Goal: Task Accomplishment & Management: Manage account settings

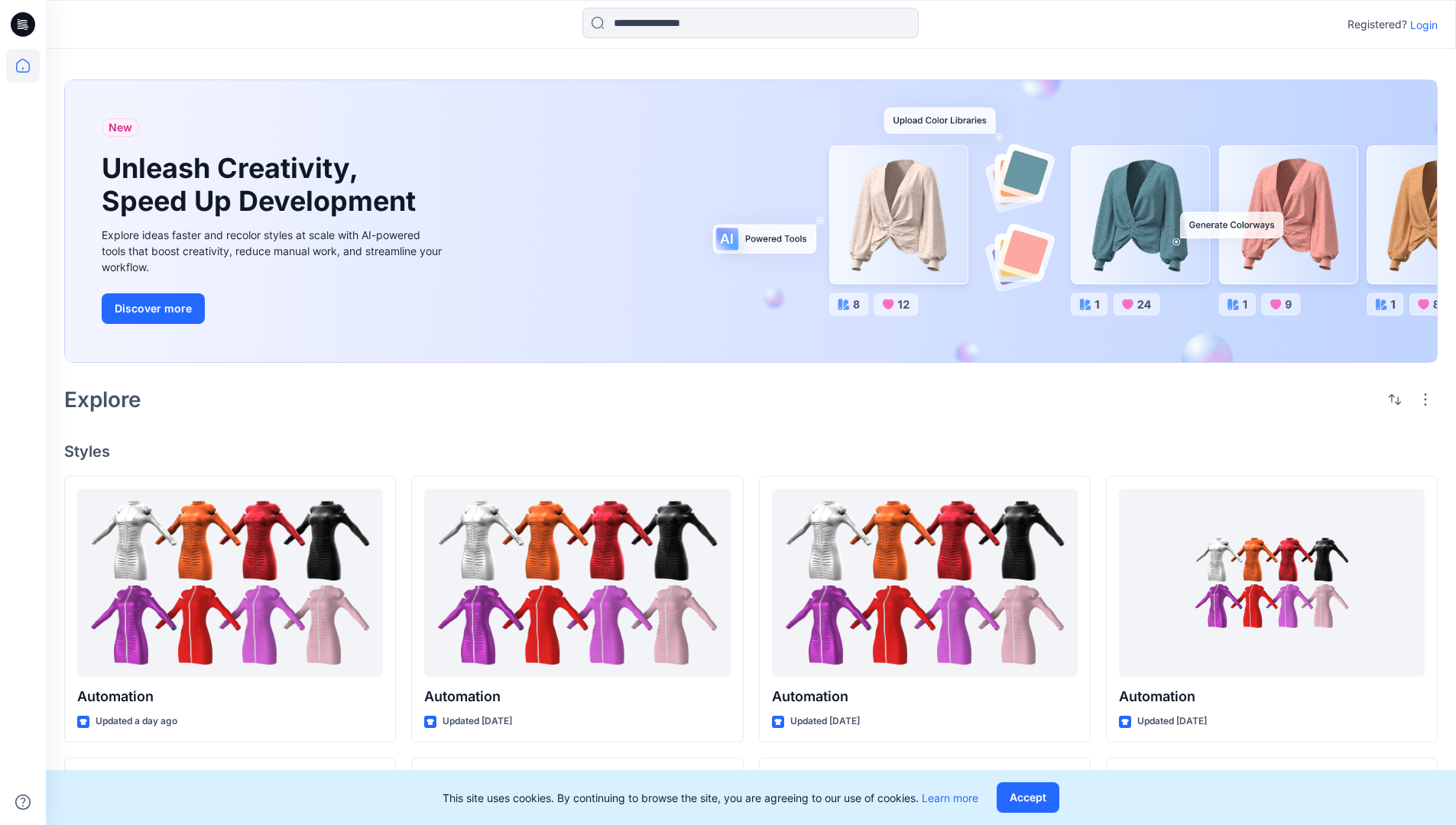
click at [1420, 25] on p "Login" at bounding box center [1424, 25] width 27 height 16
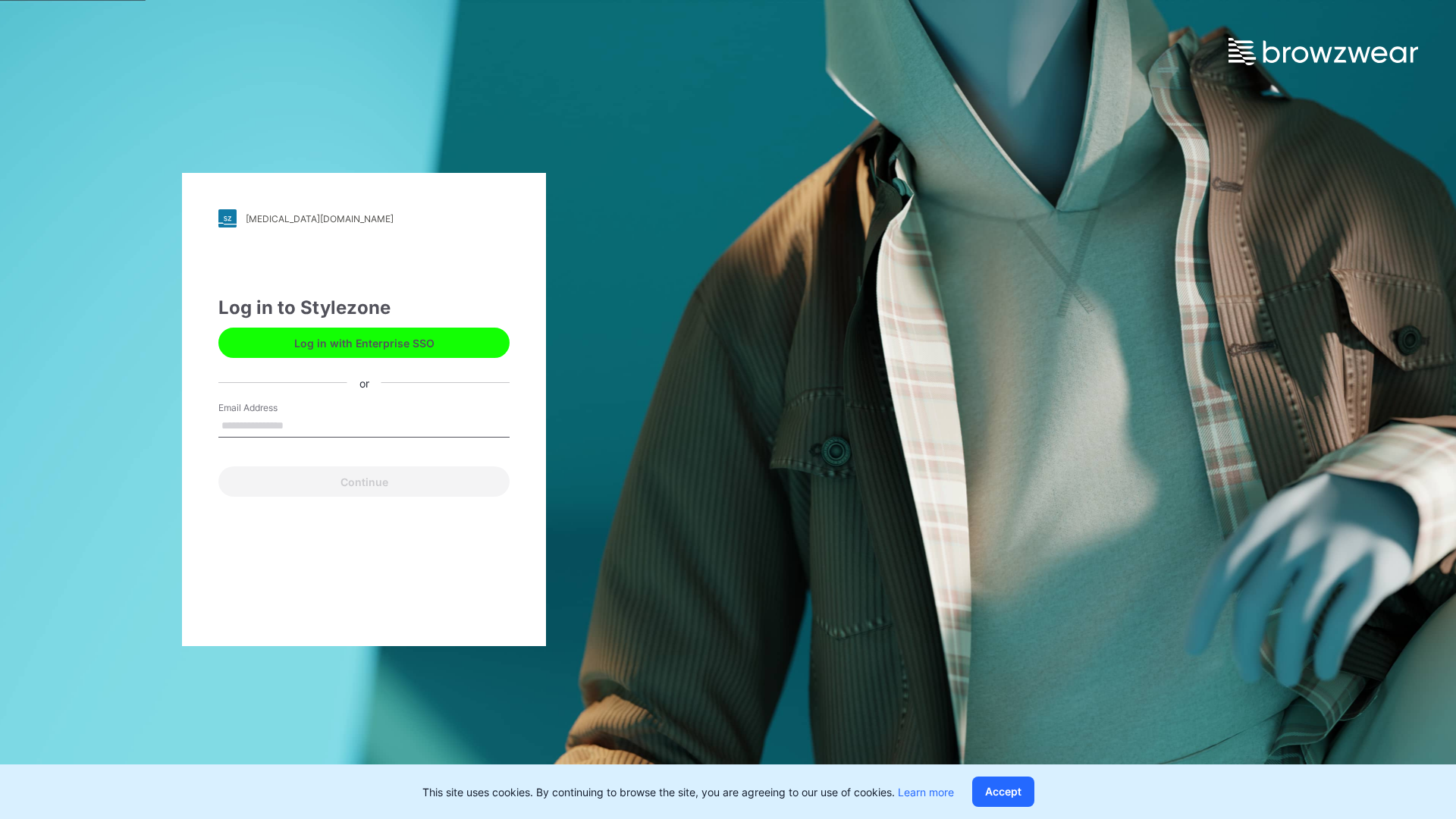
click at [300, 424] on input "Email Address" at bounding box center [364, 426] width 291 height 23
type input "**********"
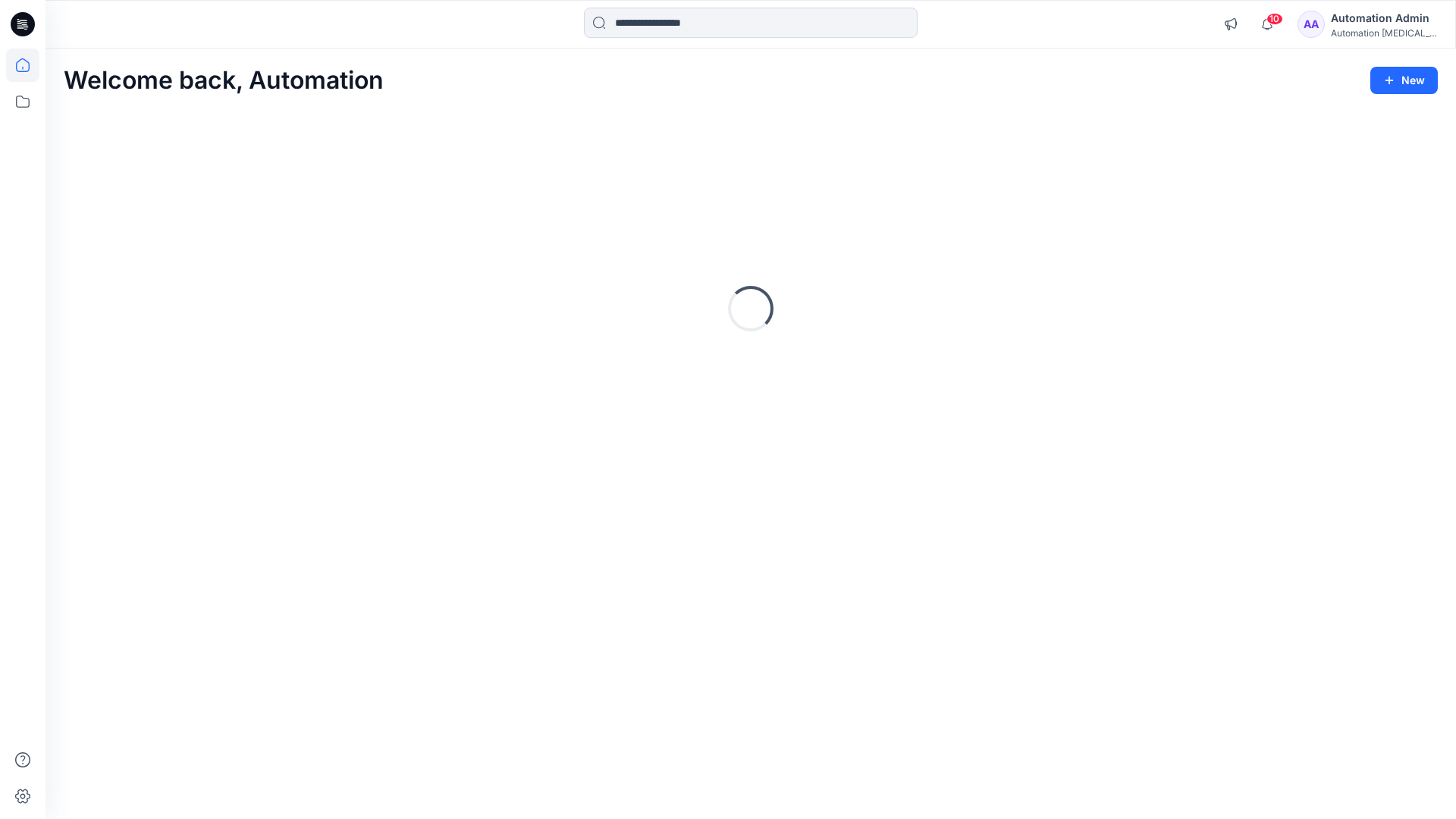
click at [29, 65] on icon at bounding box center [23, 65] width 14 height 14
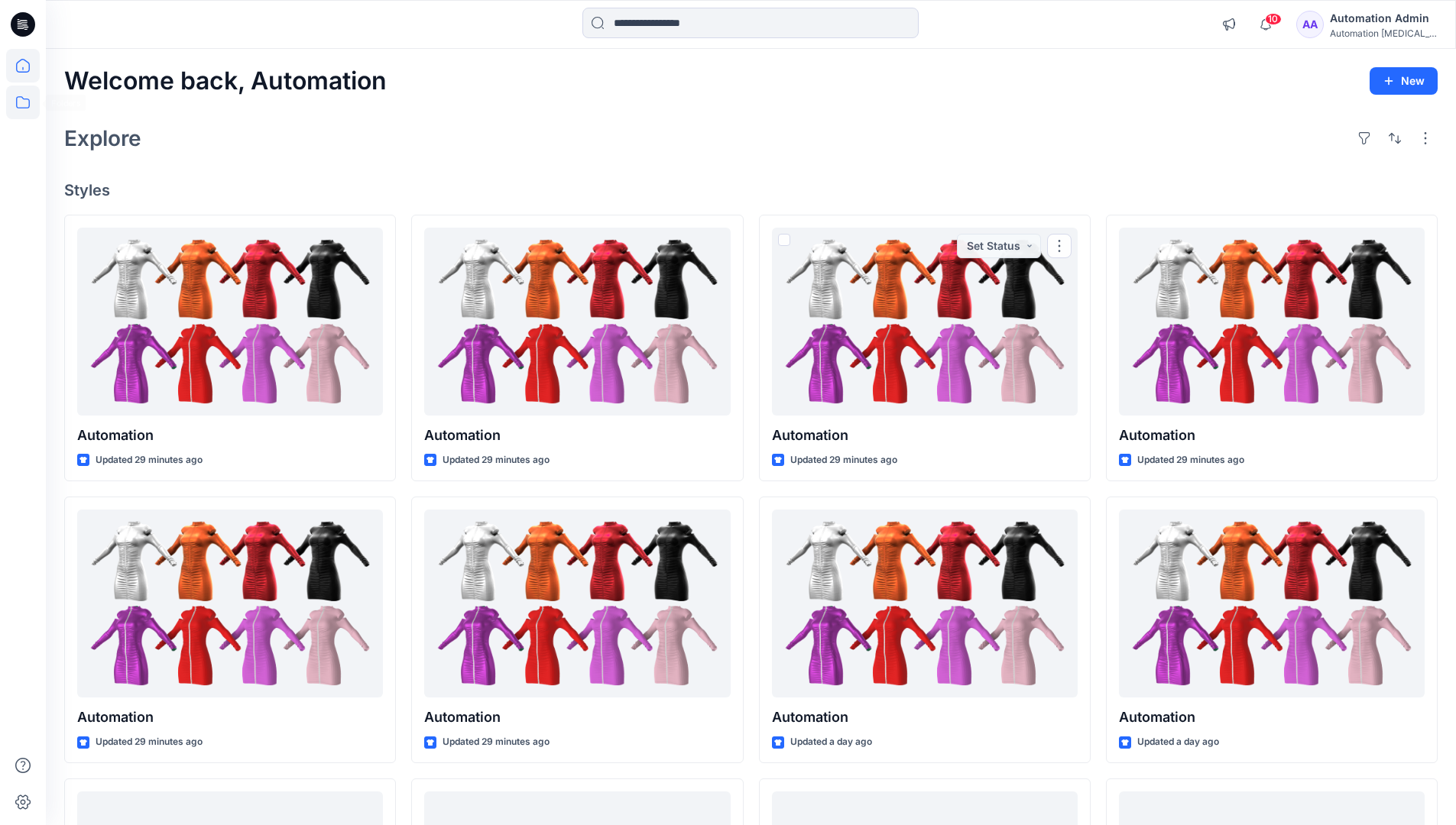
click at [20, 97] on icon at bounding box center [23, 102] width 33 height 33
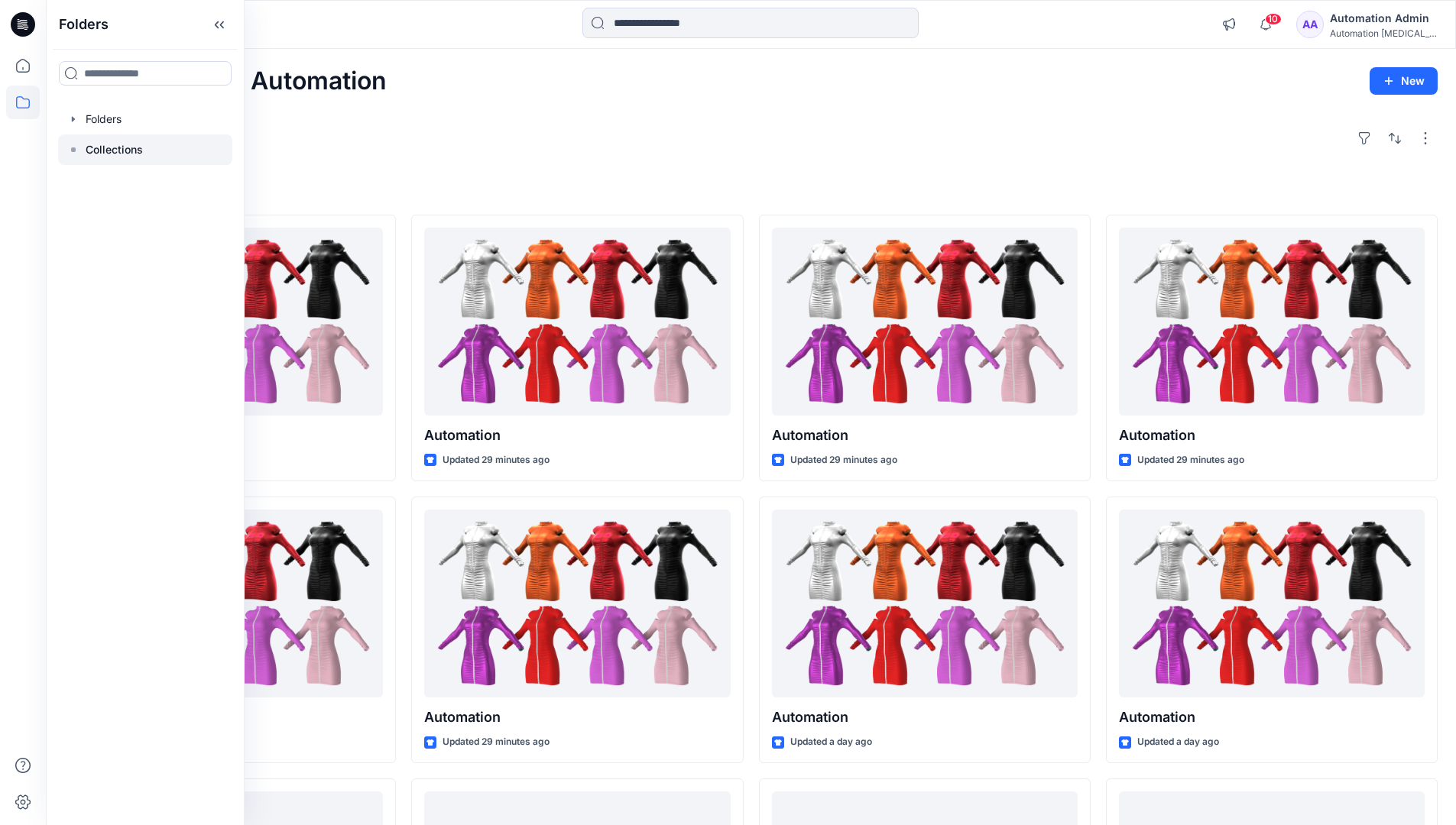
click at [102, 154] on p "Collections" at bounding box center [113, 149] width 57 height 18
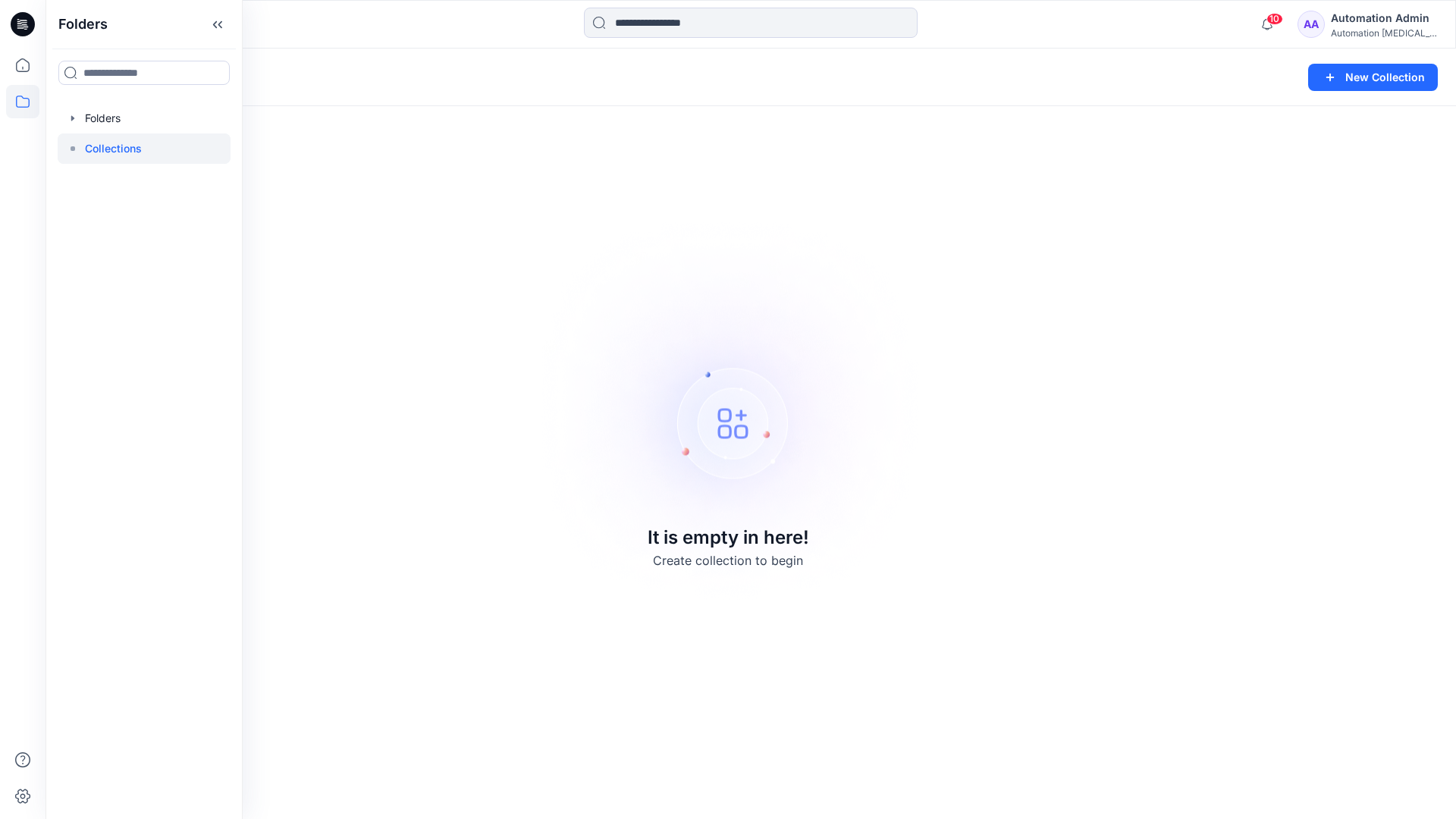
click at [1100, 204] on div "Collections New Collection It is empty in here! Create collection to begin" at bounding box center [750, 434] width 1411 height 770
click at [1373, 73] on button "New Collection" at bounding box center [1373, 77] width 130 height 27
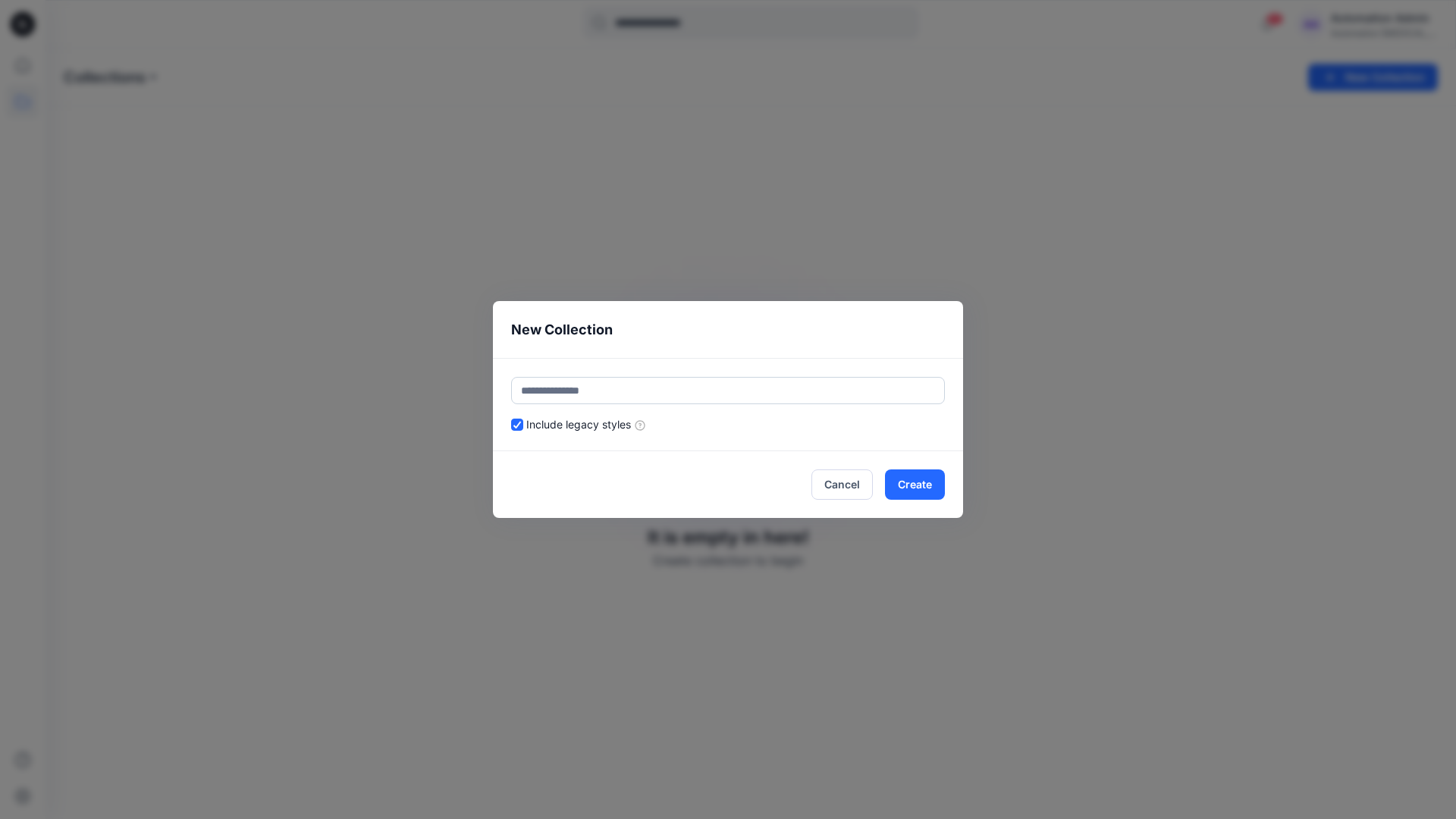
click at [758, 384] on input "text" at bounding box center [728, 390] width 434 height 27
type input "*********"
click at [908, 477] on button "Create" at bounding box center [915, 484] width 60 height 30
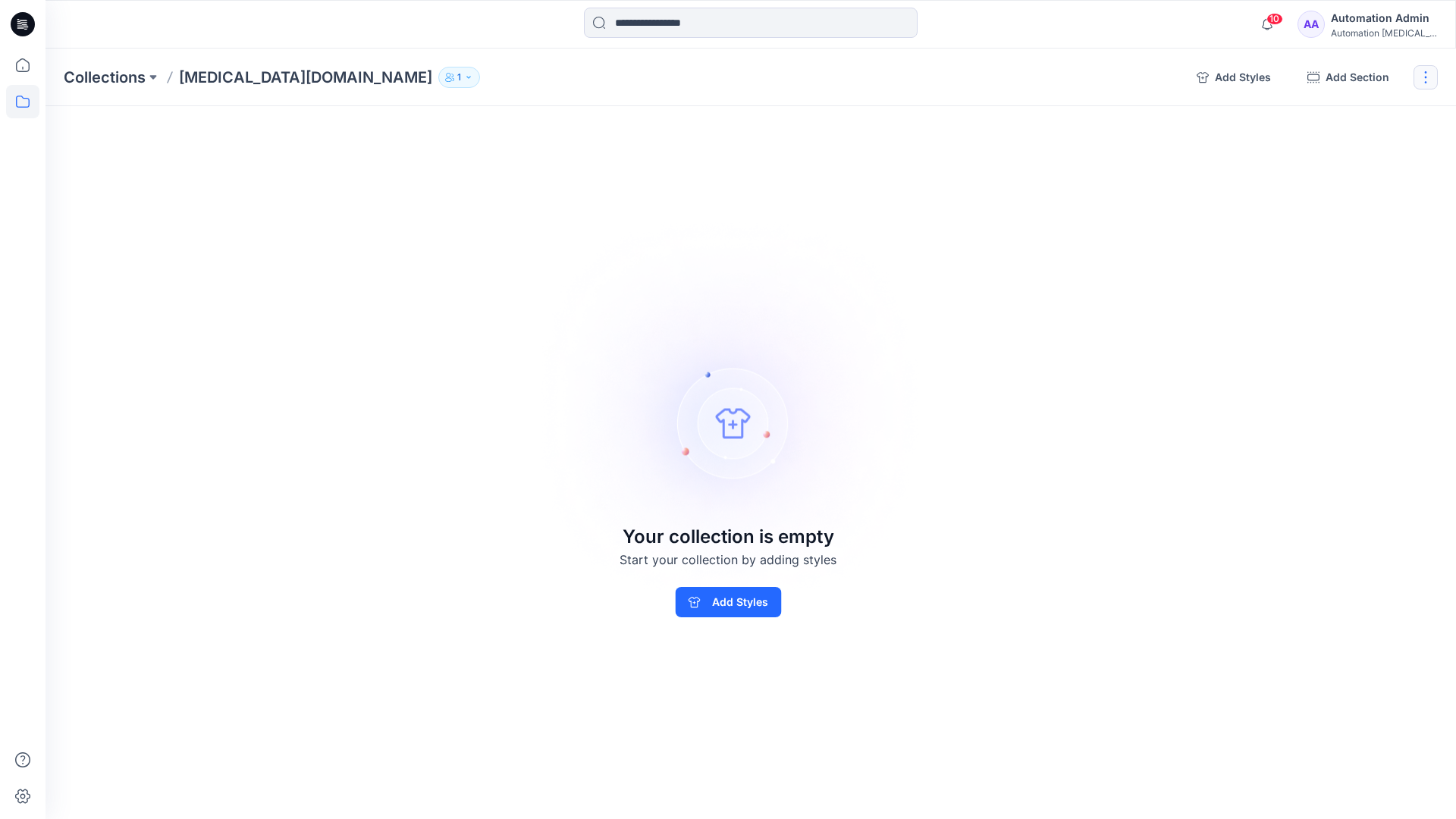
click at [1427, 82] on button "button" at bounding box center [1426, 78] width 24 height 24
click at [1364, 152] on button "Clone Collection" at bounding box center [1353, 146] width 164 height 28
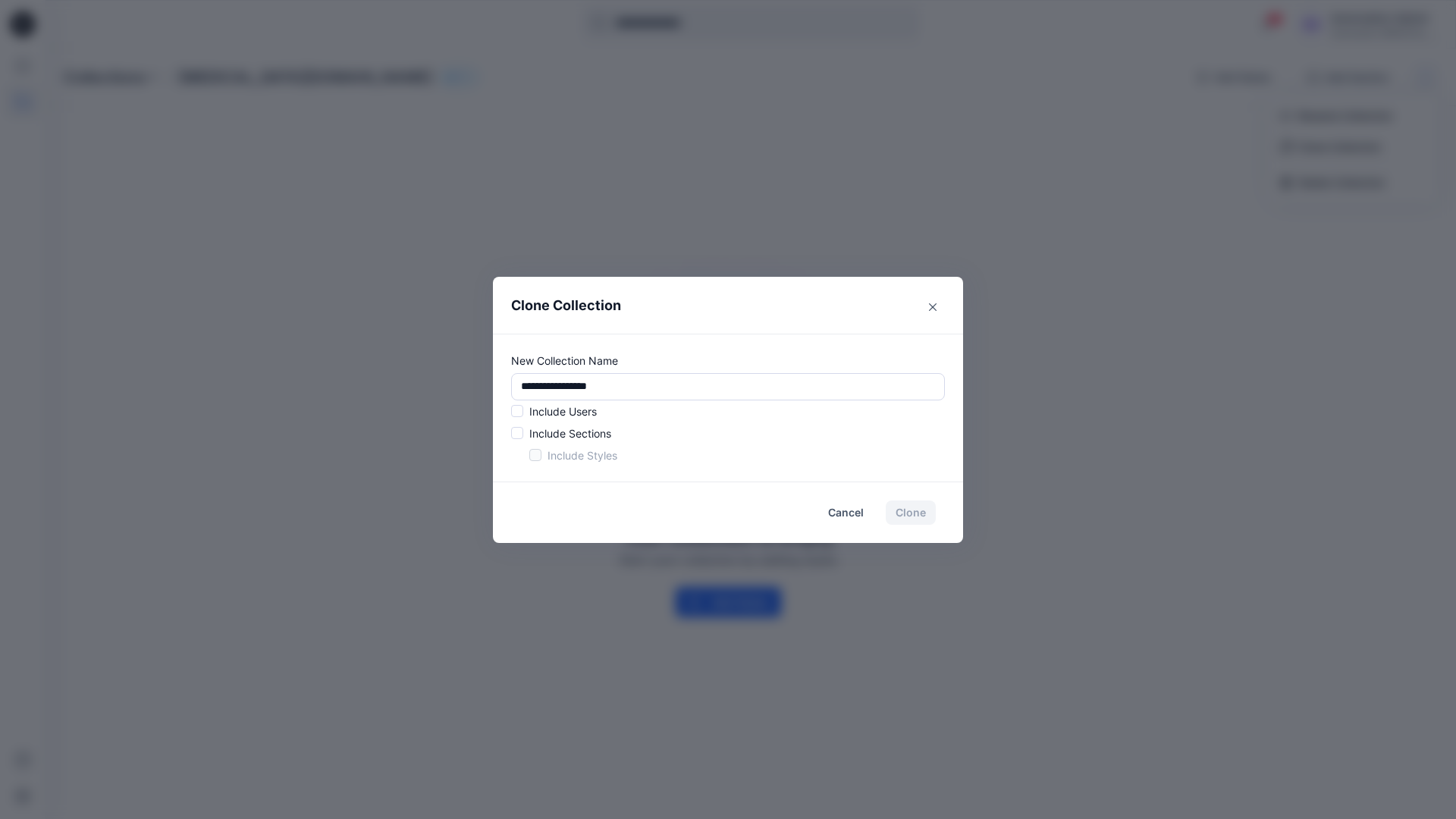
drag, startPoint x: 1364, startPoint y: 152, endPoint x: 479, endPoint y: 380, distance: 913.9
click at [479, 380] on div "**********" at bounding box center [728, 410] width 1456 height 819
type input "*"
click at [519, 413] on span at bounding box center [518, 411] width 12 height 12
click at [518, 436] on span at bounding box center [518, 433] width 12 height 12
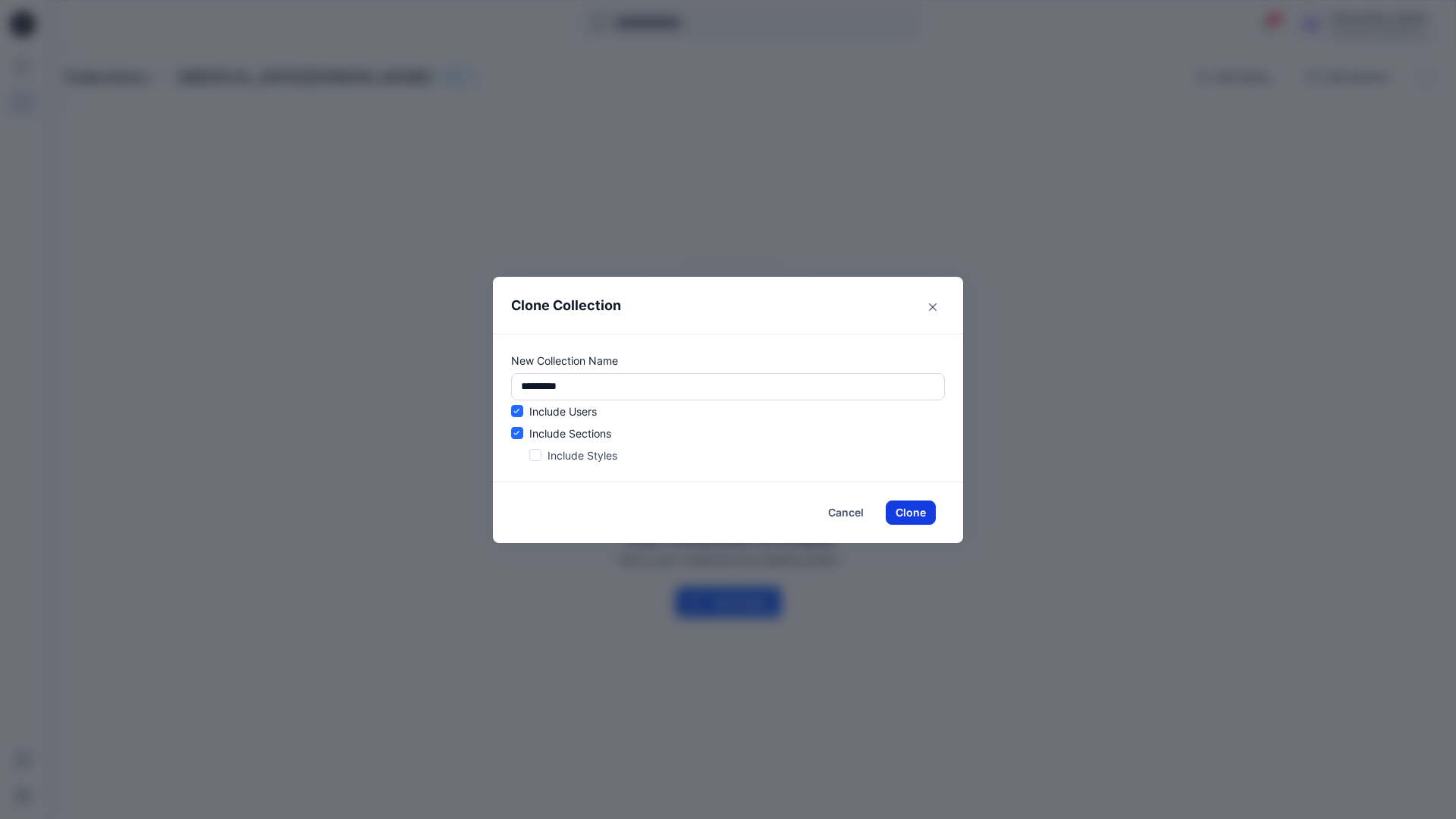
click at [905, 514] on button "Clone" at bounding box center [911, 513] width 50 height 24
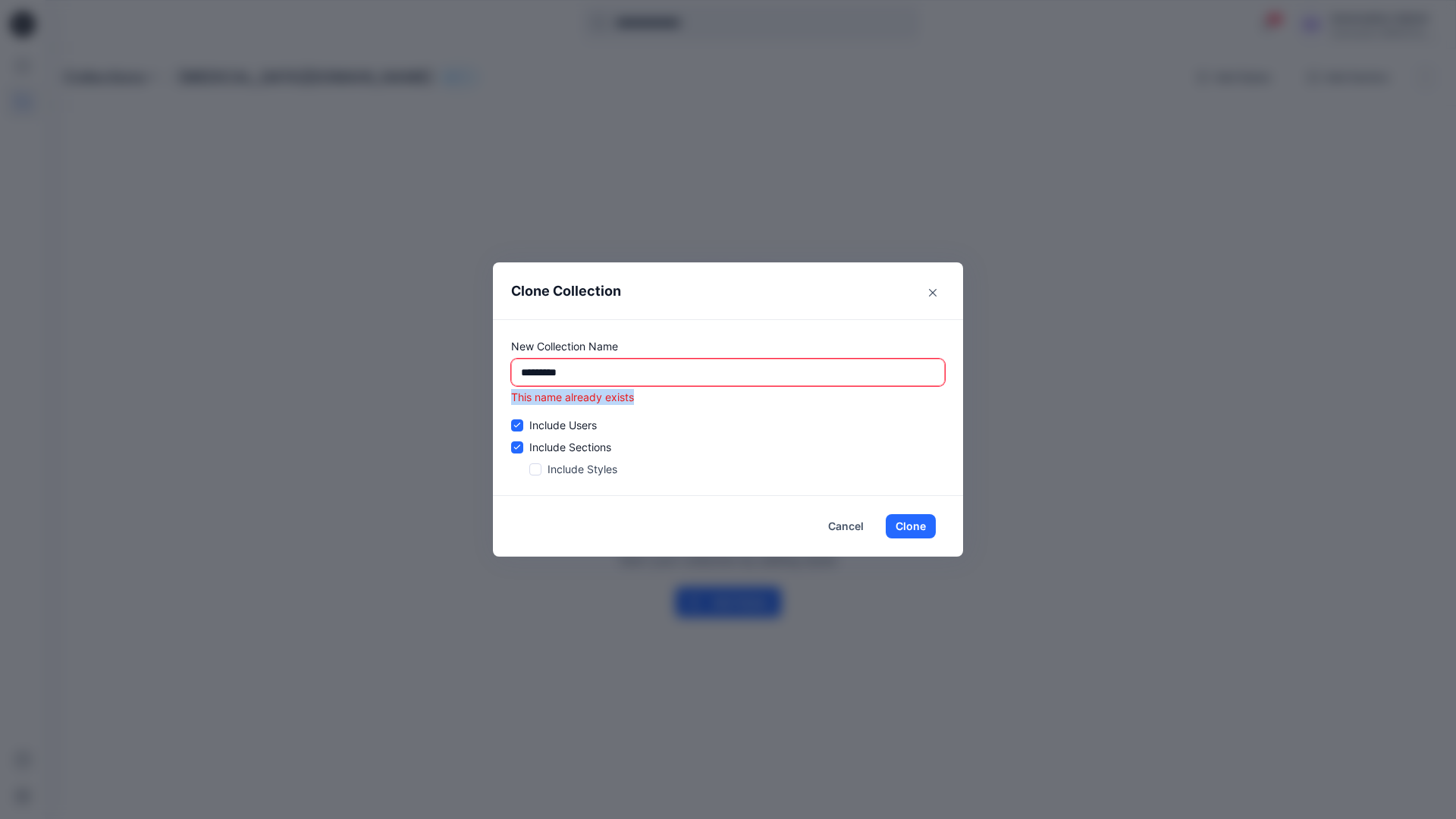
drag, startPoint x: 905, startPoint y: 514, endPoint x: 512, endPoint y: 401, distance: 408.9
click at [512, 401] on p "This name already exists" at bounding box center [728, 397] width 434 height 16
click at [644, 372] on input "*********" at bounding box center [728, 372] width 434 height 27
type input "*"
type input "**********"
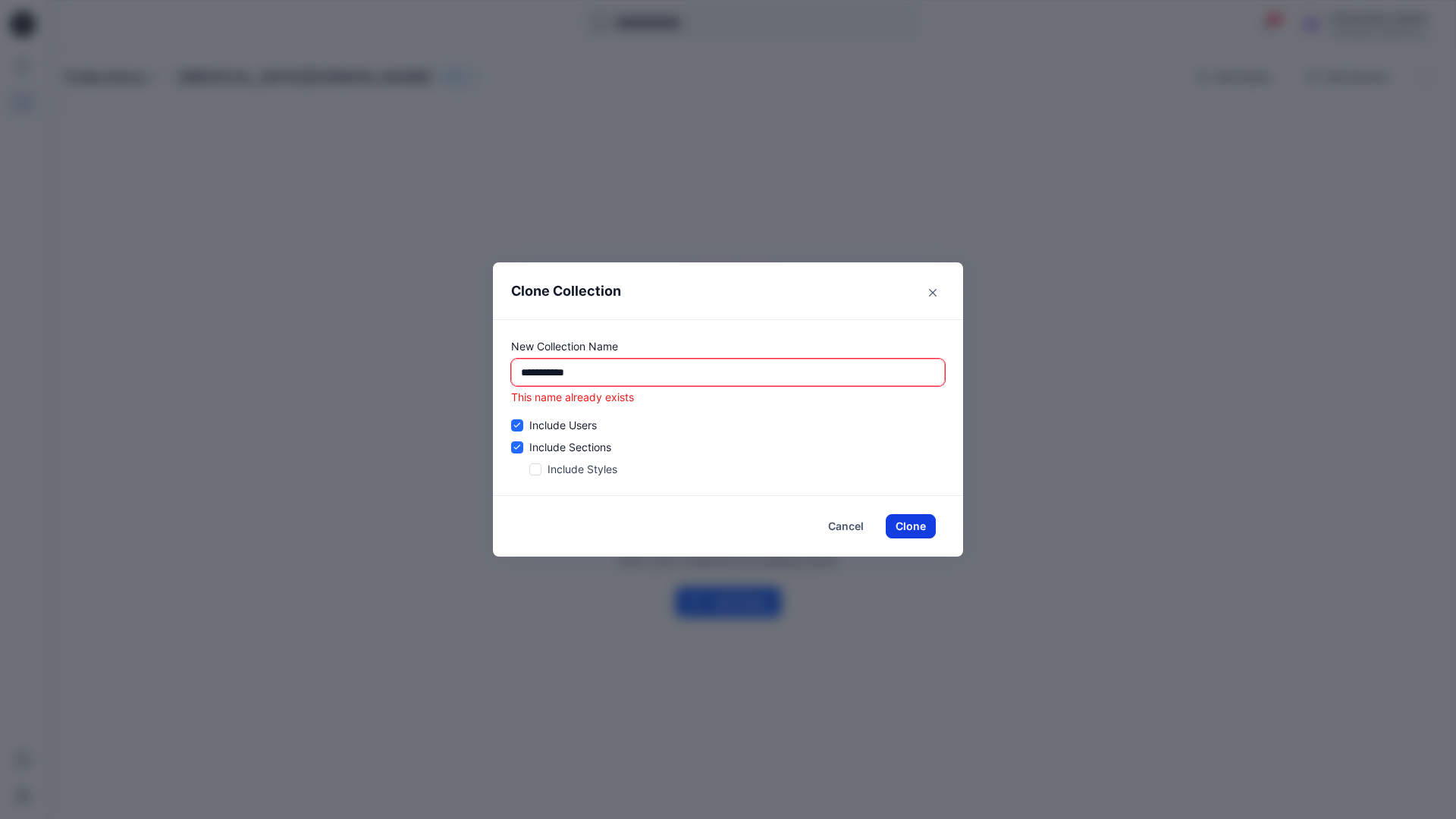
click at [918, 526] on button "Clone" at bounding box center [911, 526] width 50 height 24
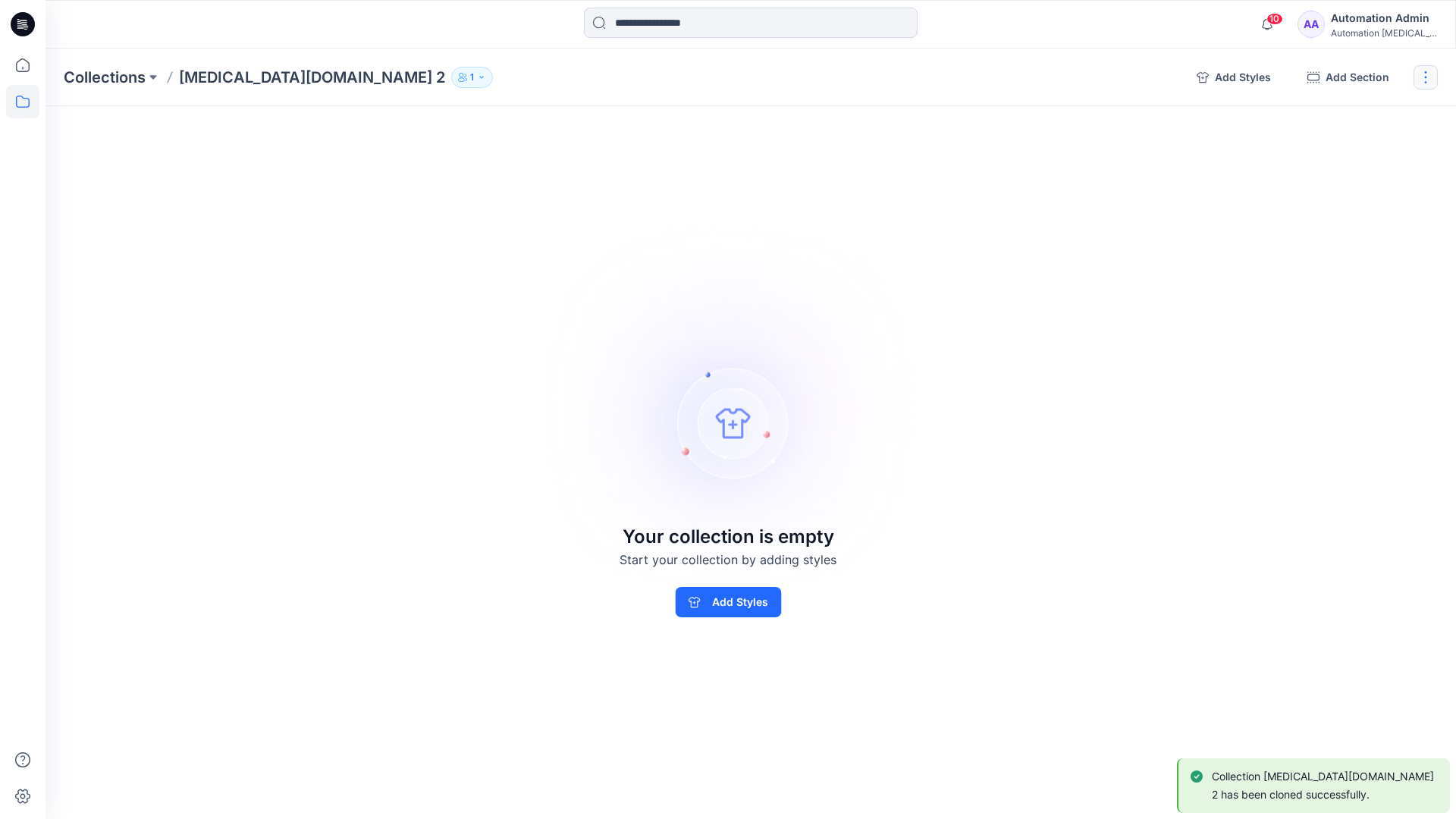
click at [1430, 78] on button "button" at bounding box center [1426, 78] width 24 height 24
click at [1366, 181] on button "Delete Collection" at bounding box center [1353, 182] width 164 height 28
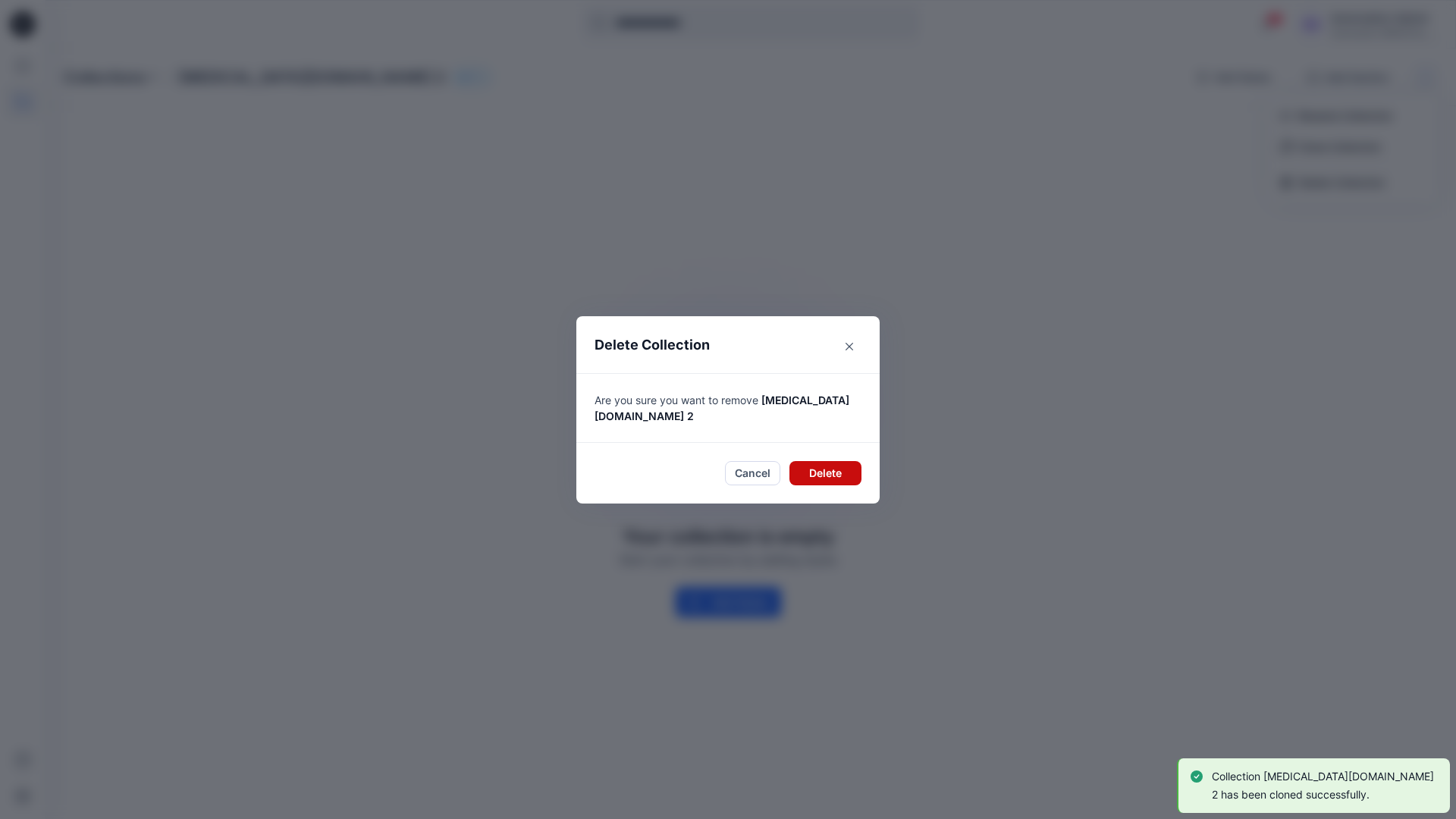
click at [838, 465] on button "Delete" at bounding box center [825, 473] width 72 height 24
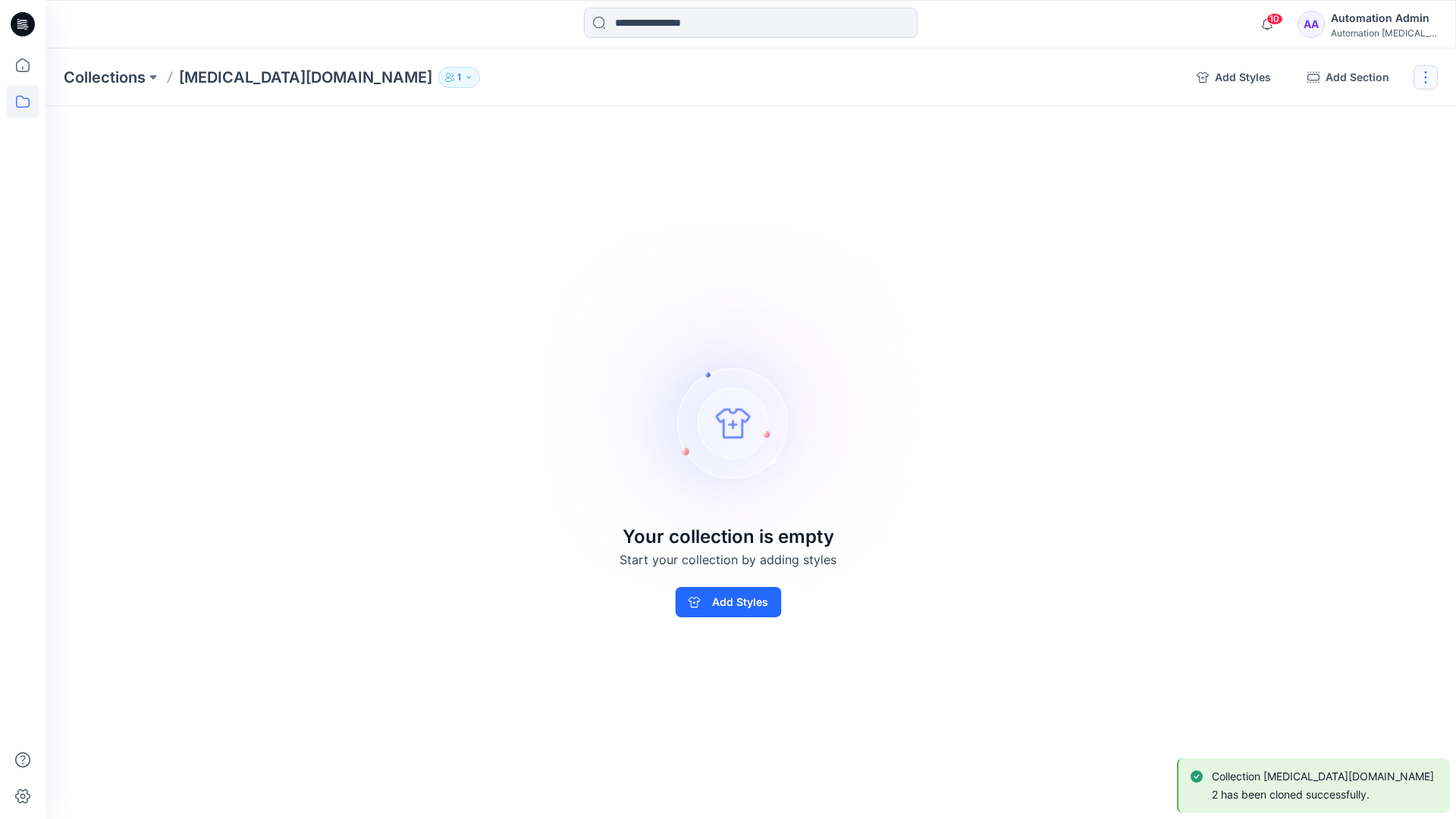
click at [1432, 76] on button "button" at bounding box center [1426, 78] width 24 height 24
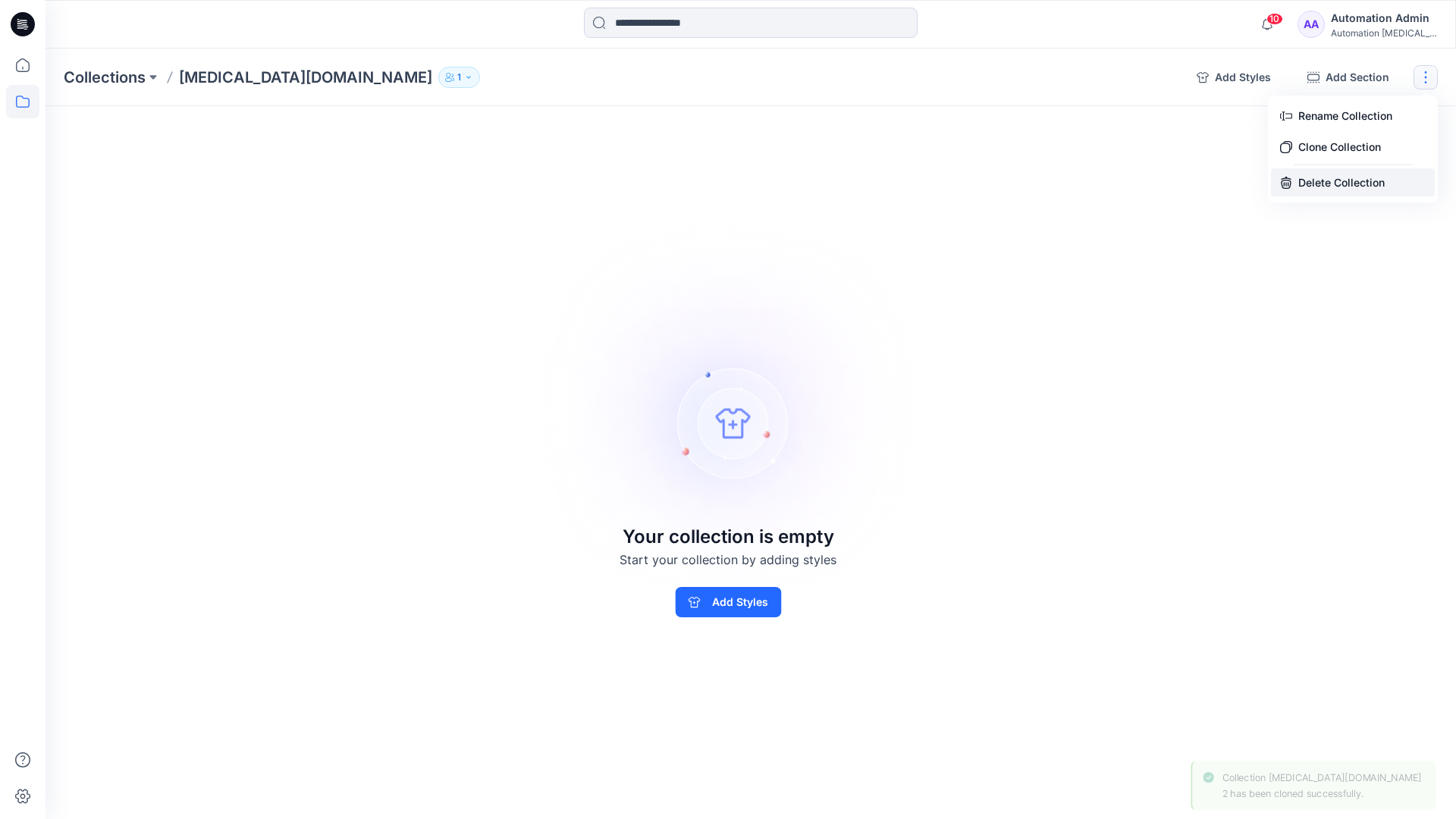
click at [1338, 185] on button "Delete Collection" at bounding box center [1353, 182] width 164 height 28
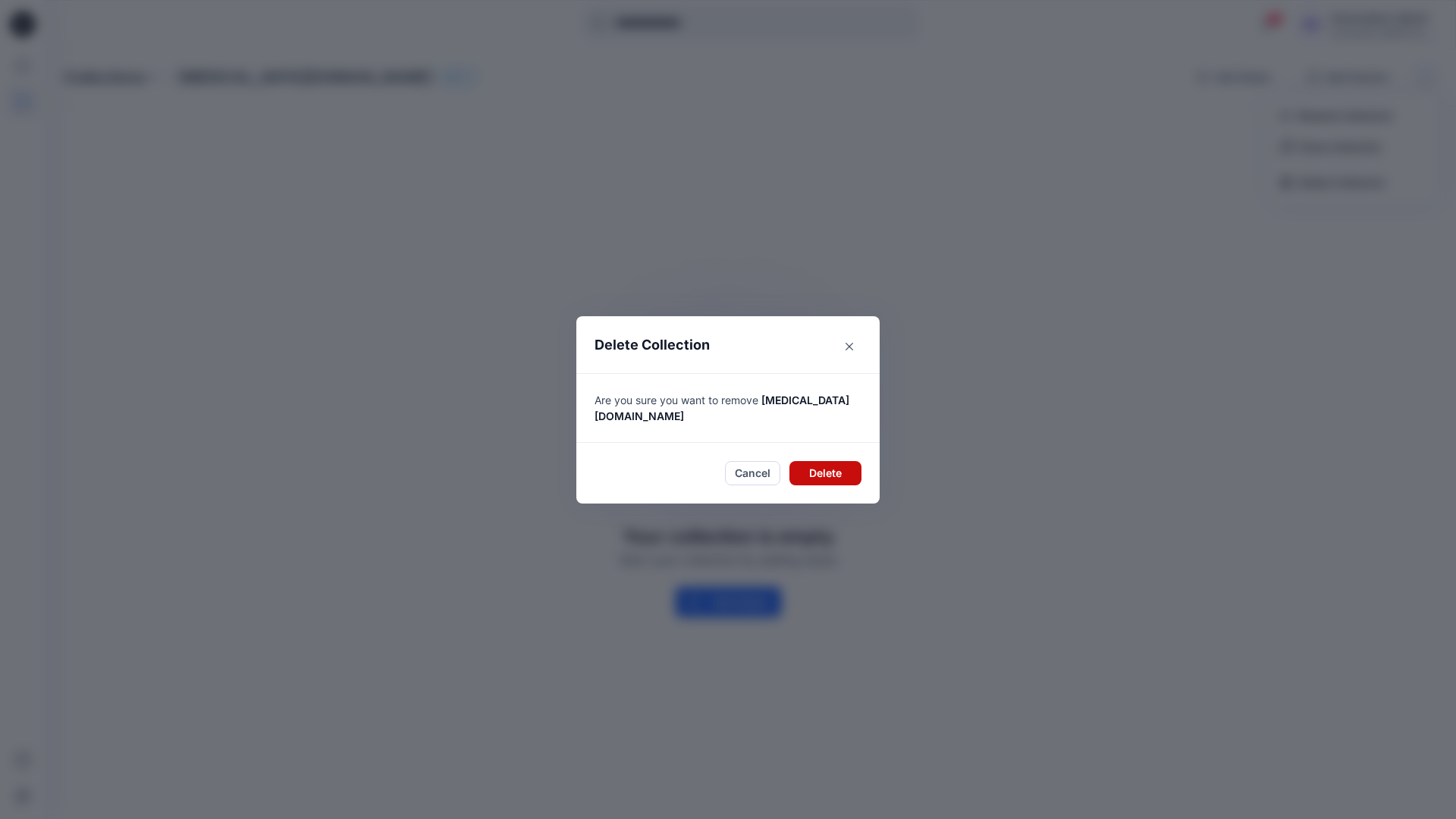
click at [823, 461] on button "Delete" at bounding box center [825, 473] width 72 height 24
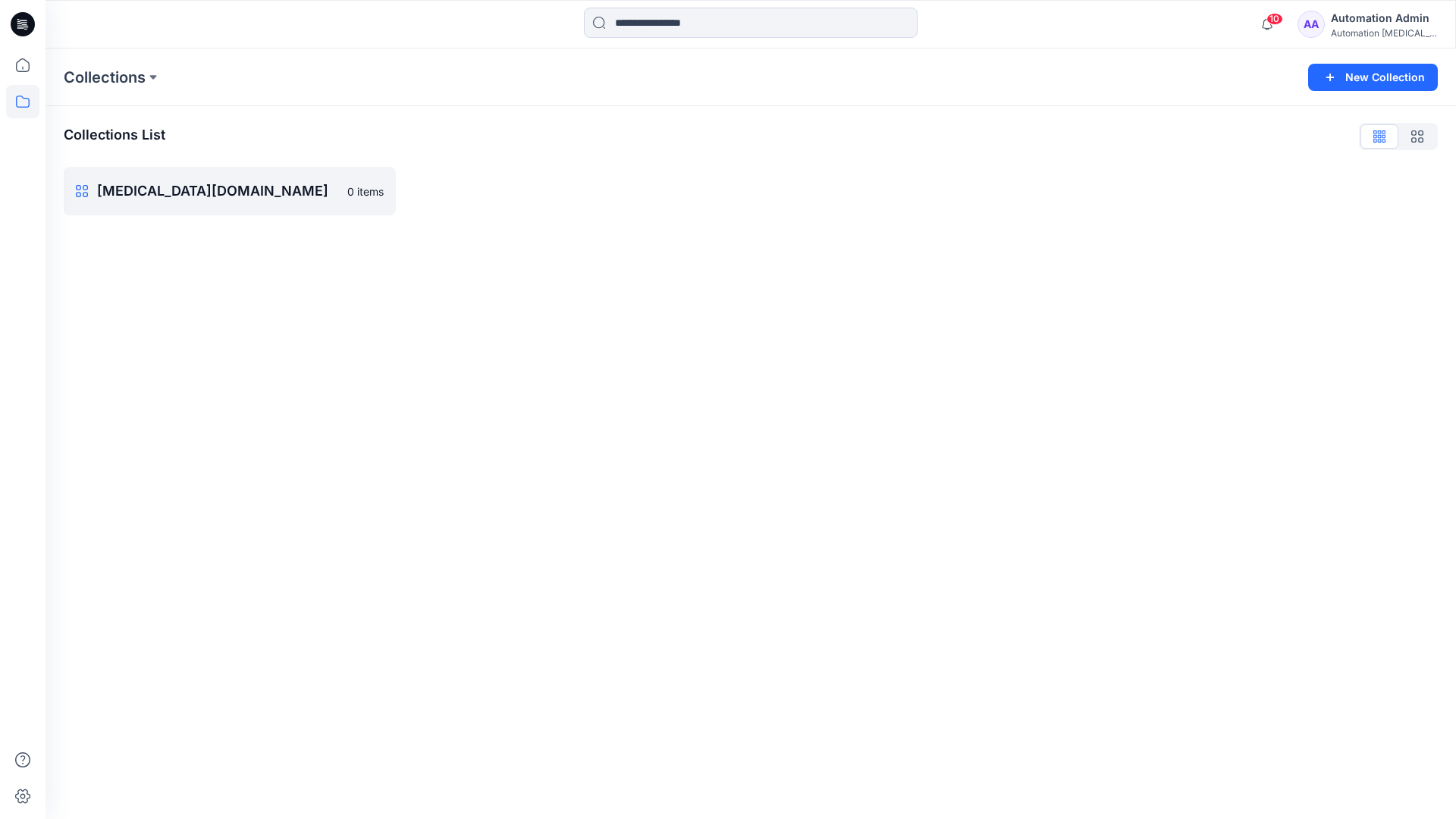
click at [1369, 17] on div "Automation Admin" at bounding box center [1385, 17] width 106 height 18
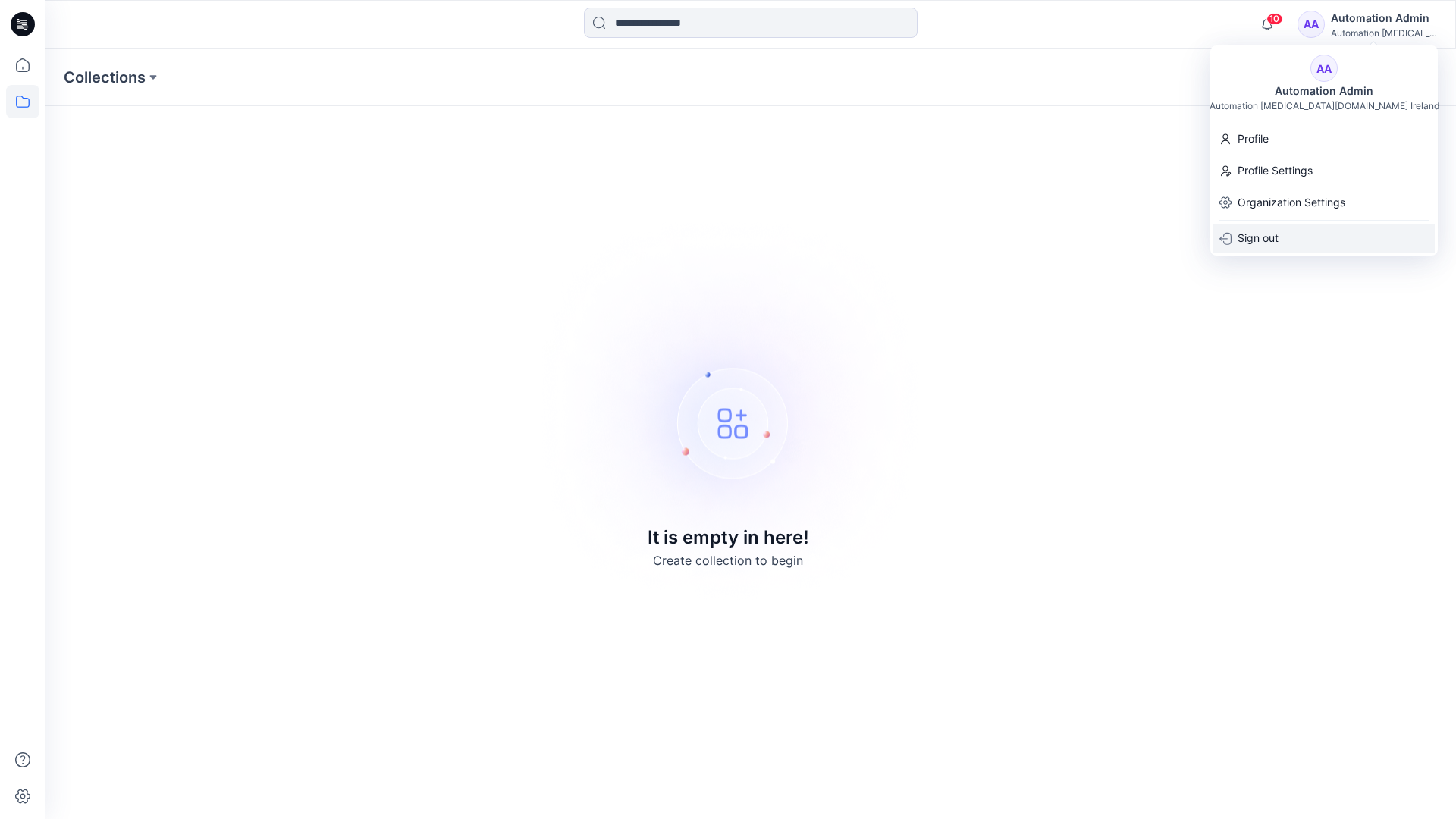
click at [1279, 231] on div "Sign out" at bounding box center [1324, 238] width 221 height 29
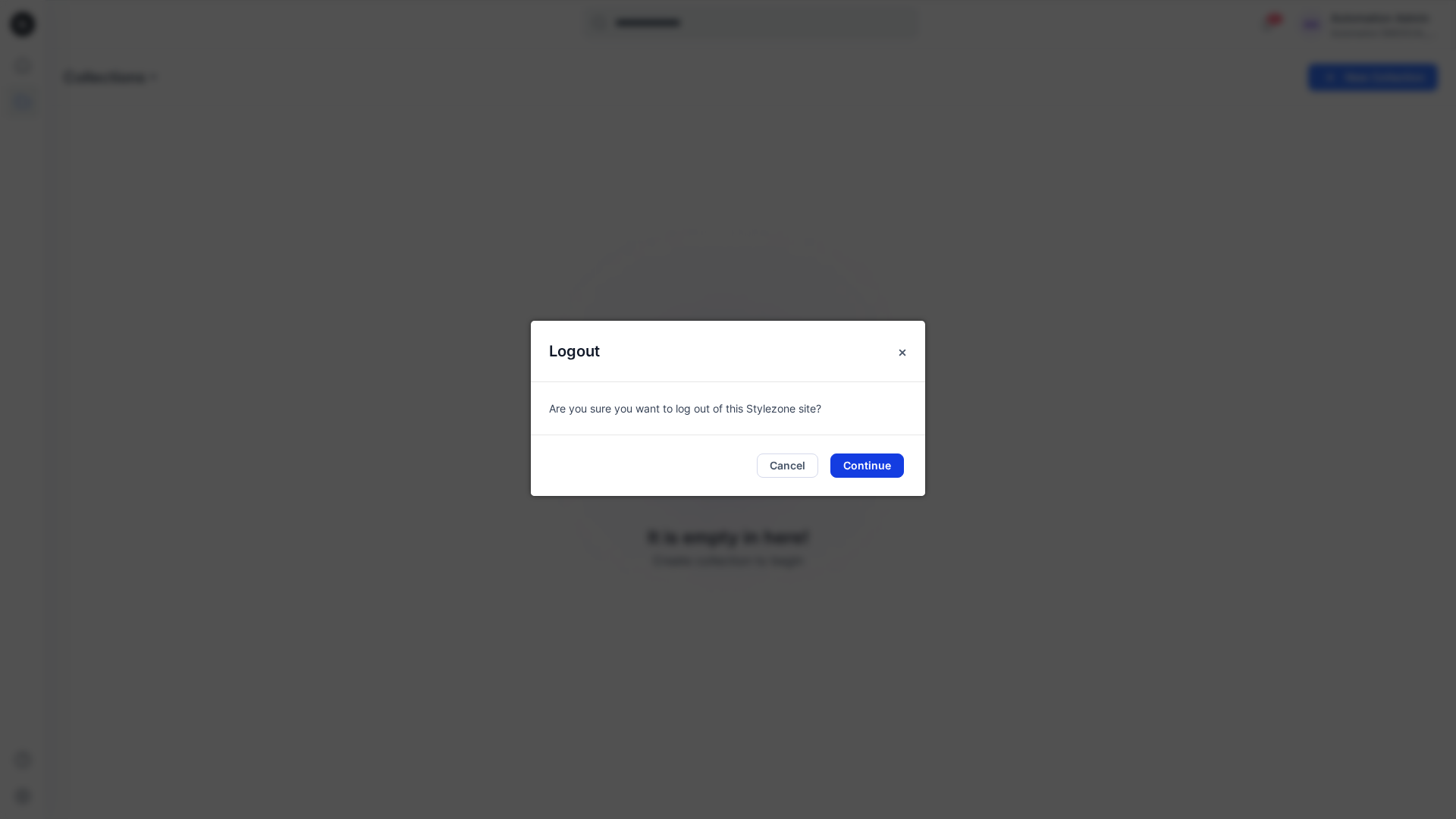
click at [889, 459] on button "Continue" at bounding box center [867, 466] width 73 height 24
